Goal: Navigation & Orientation: Find specific page/section

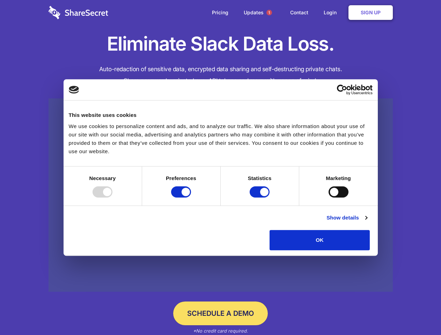
click at [112, 198] on div at bounding box center [103, 192] width 20 height 11
click at [191, 198] on input "Preferences" at bounding box center [181, 192] width 20 height 11
checkbox input "false"
click at [261, 198] on input "Statistics" at bounding box center [260, 192] width 20 height 11
checkbox input "false"
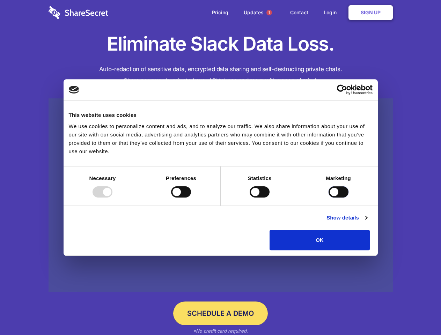
click at [329, 198] on input "Marketing" at bounding box center [339, 192] width 20 height 11
checkbox input "true"
click at [367, 222] on link "Show details" at bounding box center [347, 218] width 41 height 8
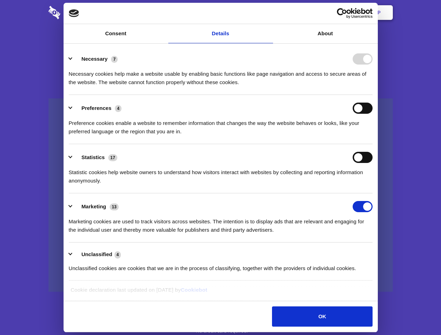
click at [373, 95] on li "Necessary 7 Necessary cookies help make a website usable by enabling basic func…" at bounding box center [221, 70] width 304 height 49
click at [269, 13] on span "1" at bounding box center [269, 13] width 6 height 6
